Goal: Browse casually: Explore the website without a specific task or goal

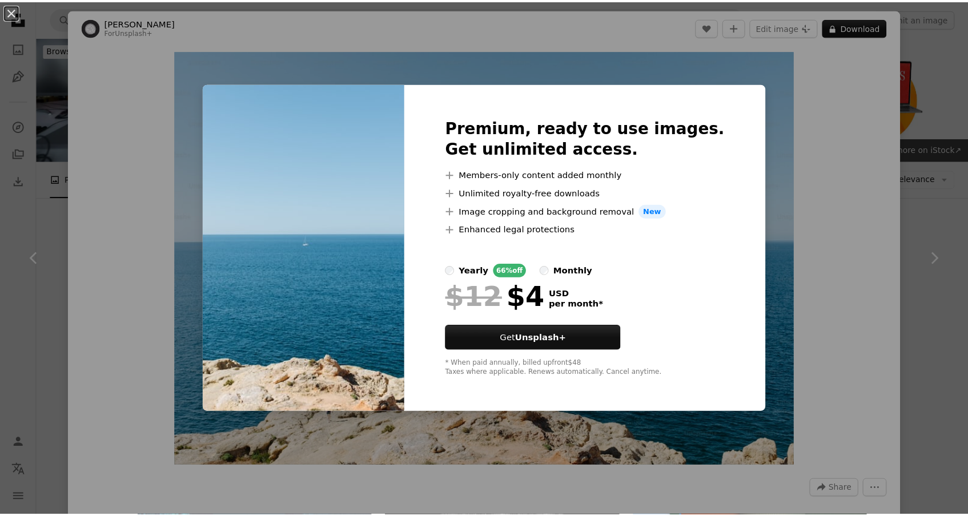
scroll to position [1019, 0]
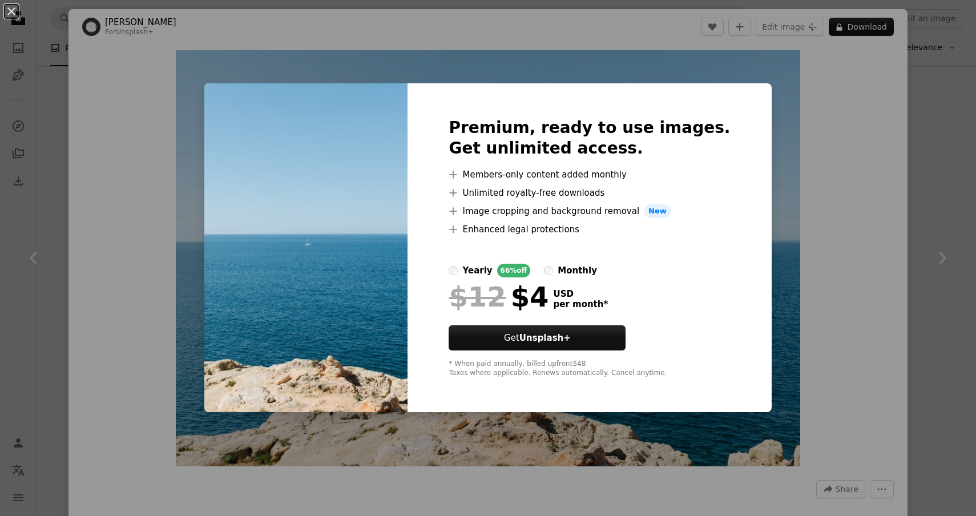
click at [938, 302] on div "An X shape Premium, ready to use images. Get unlimited access. A plus sign Memb…" at bounding box center [488, 258] width 976 height 516
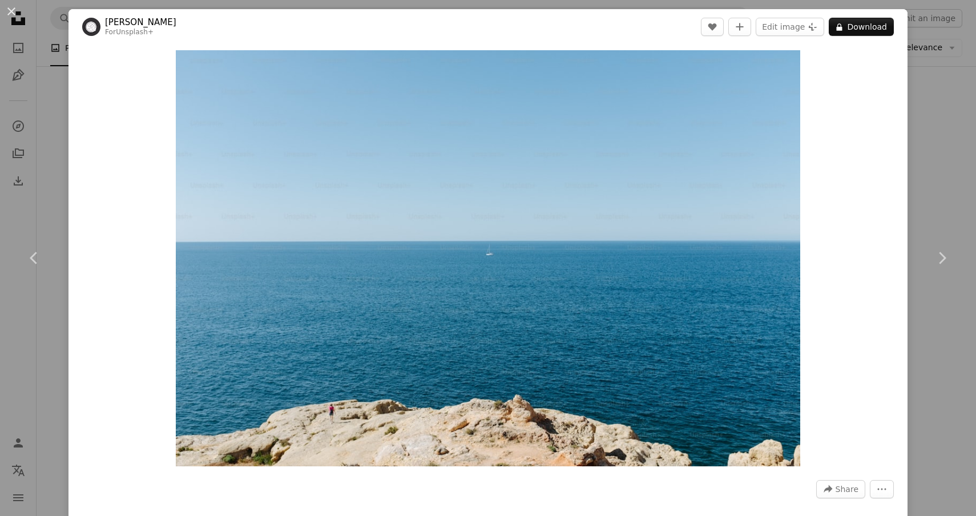
click at [912, 199] on div "An X shape Chevron left Chevron right [PERSON_NAME] For Unsplash+ A heart A plu…" at bounding box center [488, 258] width 976 height 516
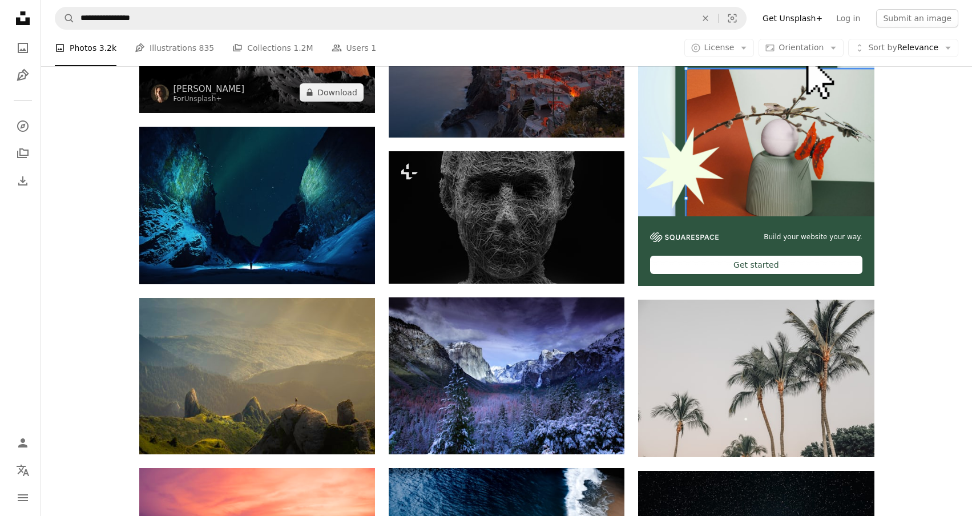
scroll to position [338, 0]
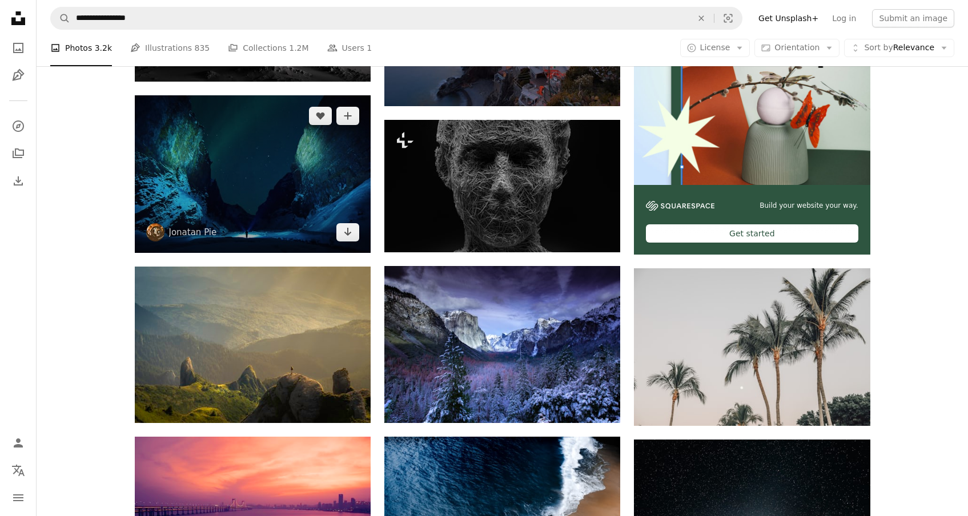
click at [258, 156] on img at bounding box center [253, 174] width 236 height 158
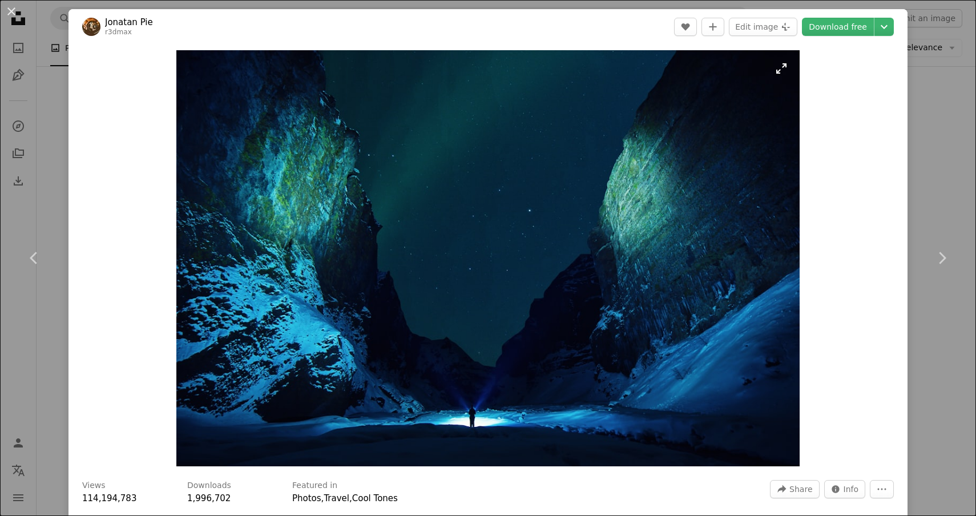
click at [483, 226] on img "Zoom in on this image" at bounding box center [487, 258] width 623 height 416
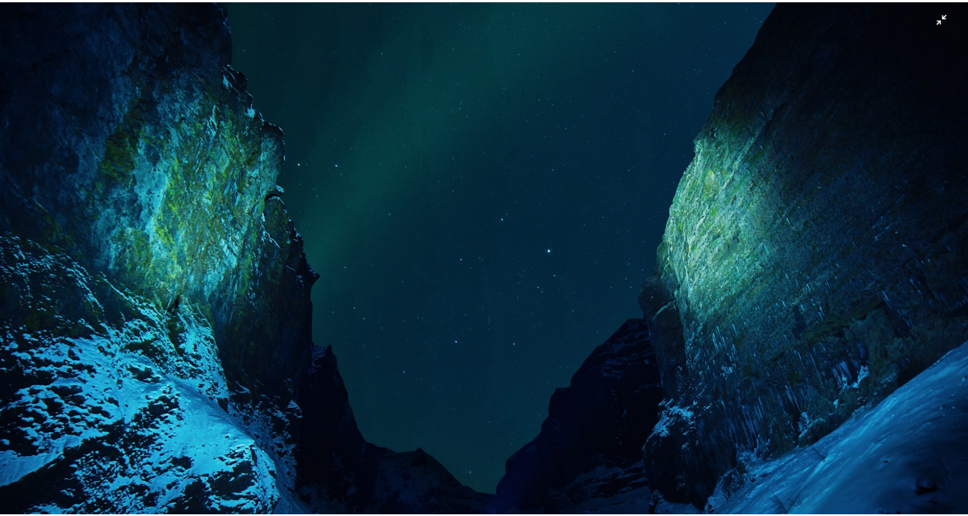
scroll to position [66, 0]
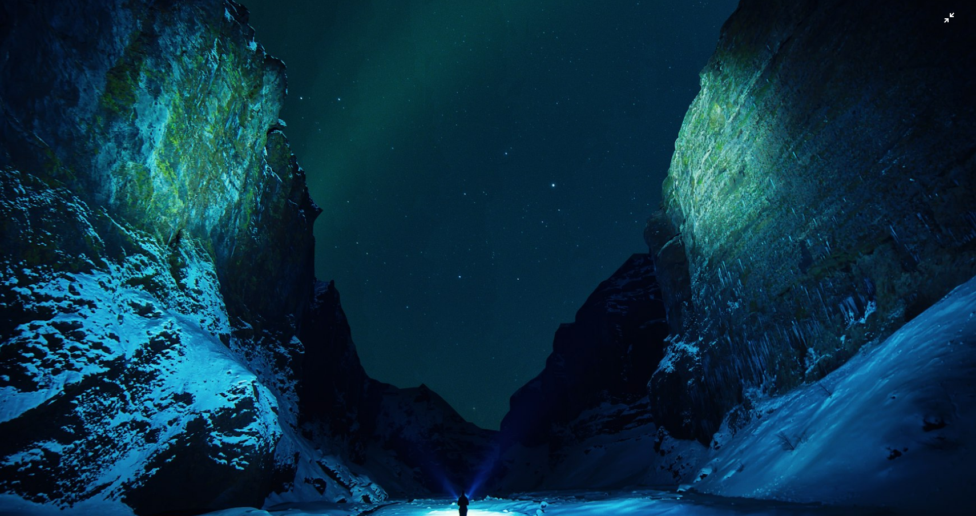
click at [483, 226] on img "Zoom out on this image" at bounding box center [487, 260] width 977 height 653
